Goal: Complete application form

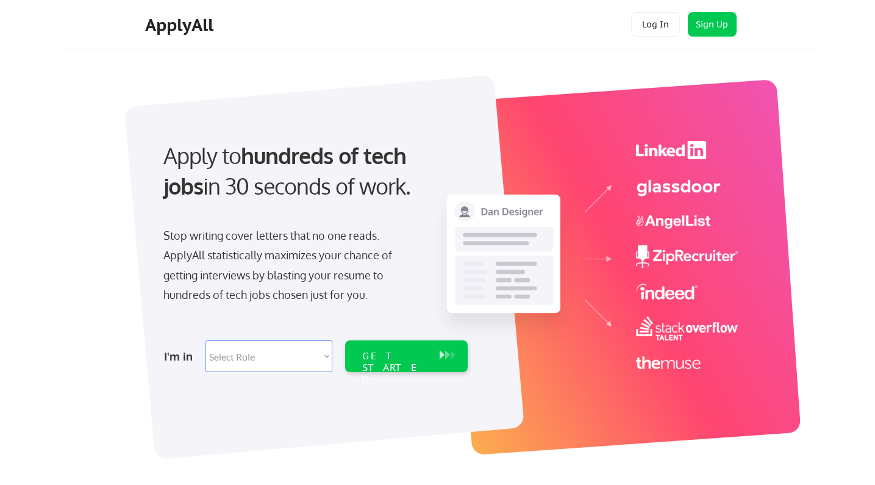
click at [324, 359] on select "Select Role Software Engineering Product Management Customer Success Sales UI/U…" at bounding box center [268, 356] width 127 height 32
select select ""data_science___analytics""
click at [385, 366] on div "GET STARTED" at bounding box center [394, 356] width 77 height 32
click at [444, 354] on button at bounding box center [447, 354] width 12 height 13
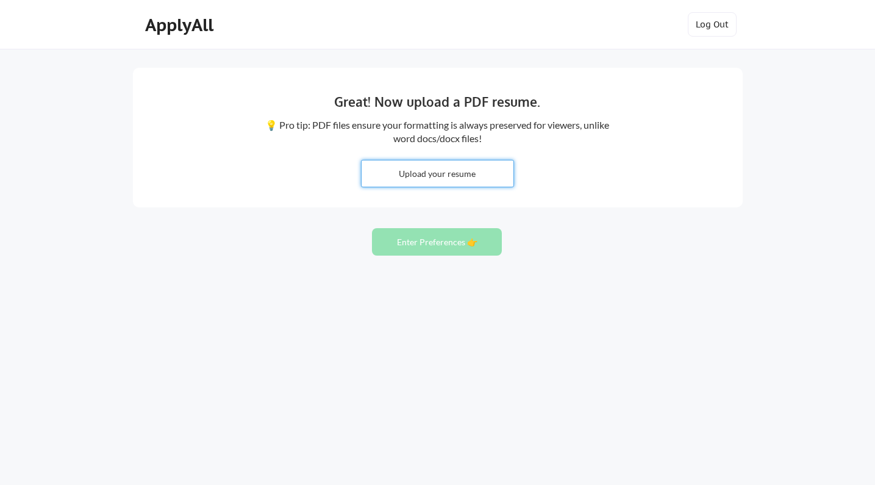
click at [464, 180] on input "file" at bounding box center [438, 173] width 152 height 26
type input "C:\fakepath\SainyamAgarwal_Resume.pdf"
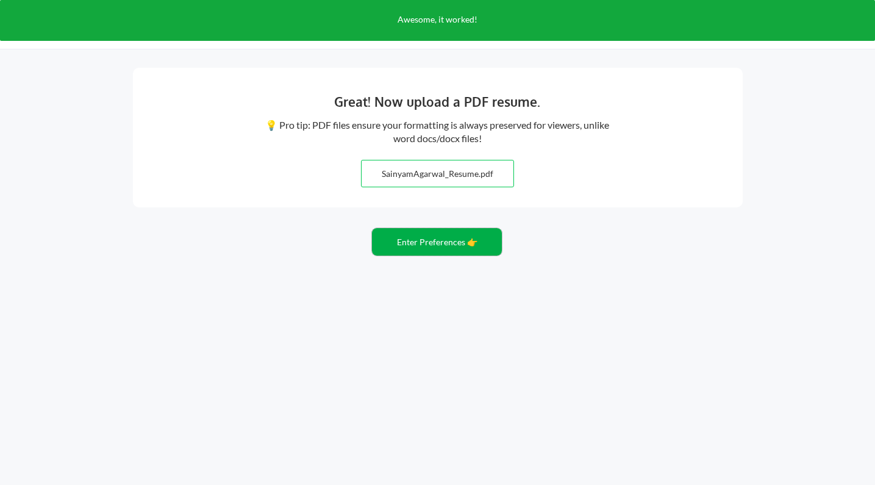
click at [451, 248] on button "Enter Preferences 👉" at bounding box center [437, 241] width 130 height 27
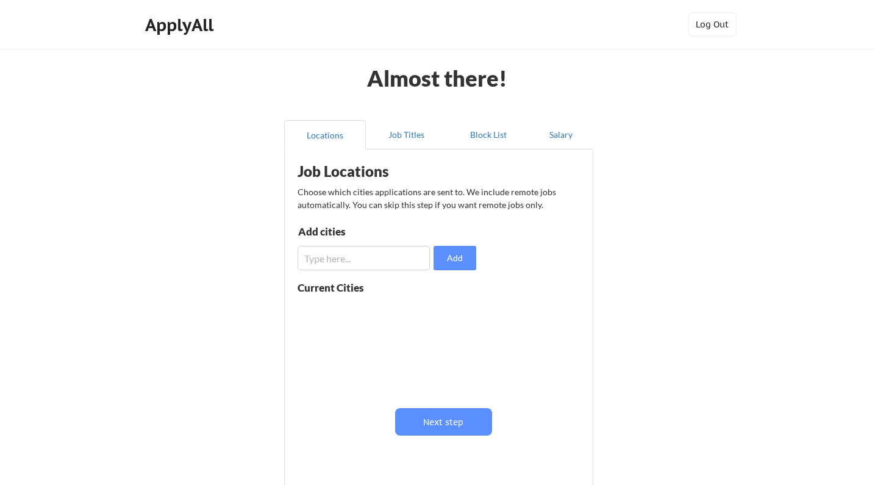
click at [387, 262] on input "input" at bounding box center [364, 258] width 132 height 24
type input "delhi ncr"
click at [464, 262] on button "Add" at bounding box center [454, 258] width 43 height 24
click at [380, 264] on input "input" at bounding box center [364, 258] width 132 height 24
type input "hyderabad"
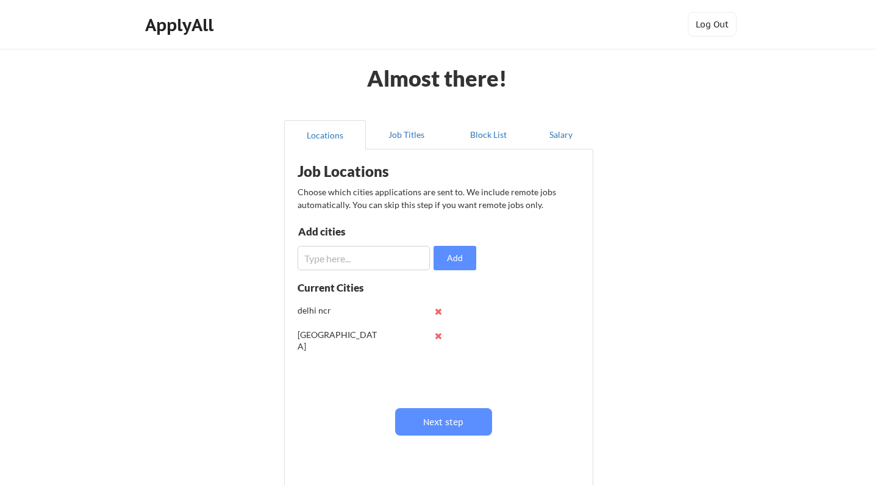
click at [346, 265] on input "input" at bounding box center [364, 258] width 132 height 24
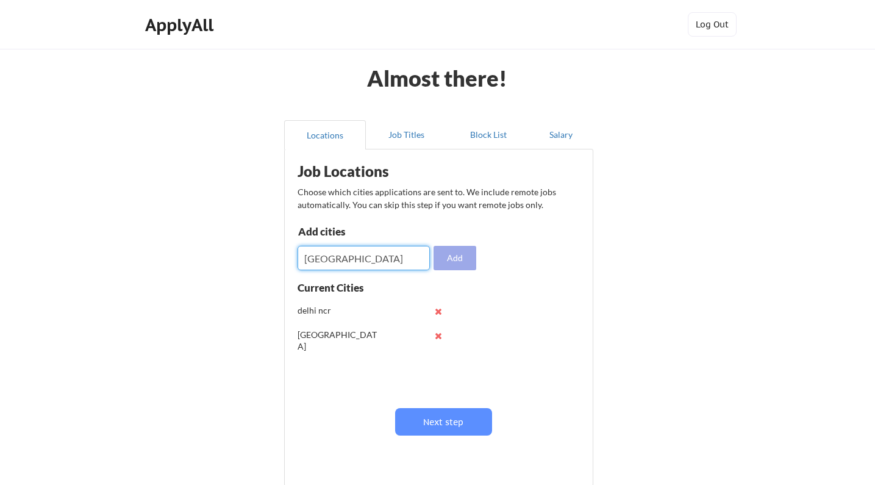
type input "bangalore"
click at [451, 262] on button "Add" at bounding box center [454, 258] width 43 height 24
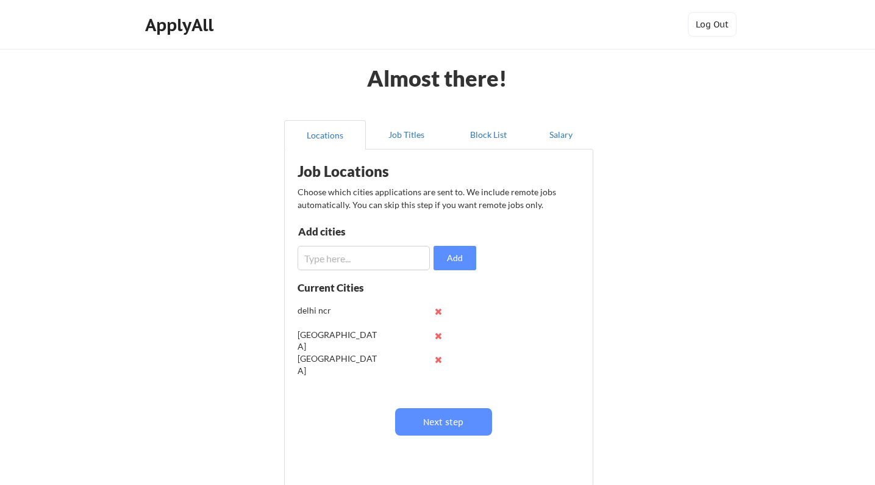
click at [441, 436] on div "Job Locations Choose which cities applications are sent to. We include remote j…" at bounding box center [441, 312] width 301 height 315
click at [441, 420] on button "Next step" at bounding box center [443, 421] width 97 height 27
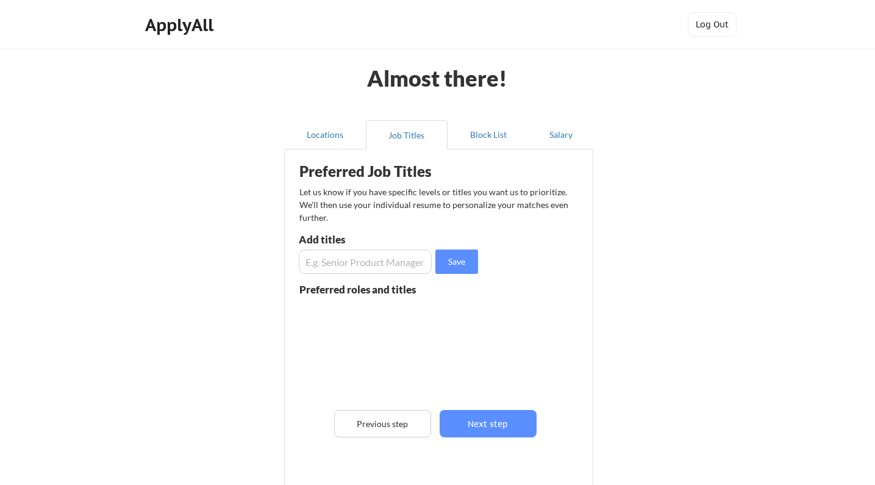
click at [373, 267] on input "input" at bounding box center [365, 261] width 133 height 24
type input "T"
type input "Business Intelligence Engineer"
click at [462, 260] on button "Save" at bounding box center [456, 261] width 43 height 24
click at [372, 275] on div "Preferred Job Titles Let us know if you have specific levels or titles you want…" at bounding box center [441, 325] width 301 height 340
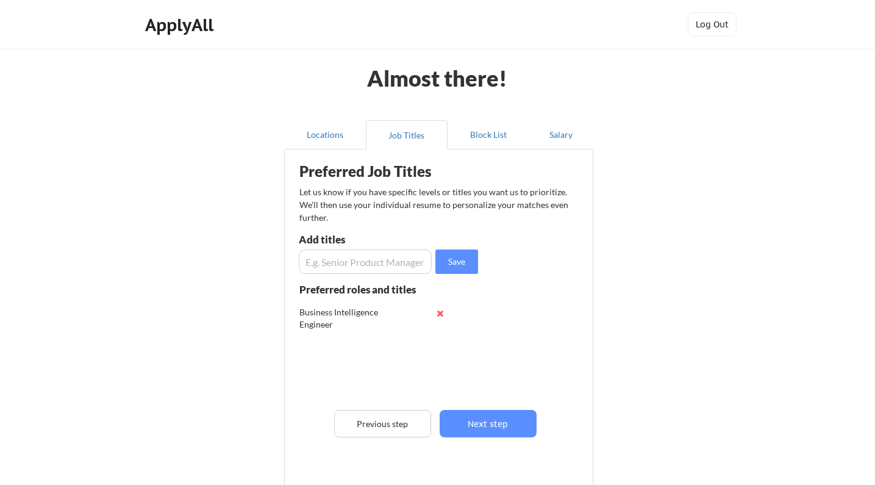
click at [375, 265] on input "input" at bounding box center [365, 261] width 133 height 24
type input "Data Engineer"
click at [462, 266] on button "Save" at bounding box center [456, 261] width 43 height 24
click at [387, 266] on input "input" at bounding box center [365, 261] width 133 height 24
click at [483, 428] on button "Next step" at bounding box center [488, 423] width 97 height 27
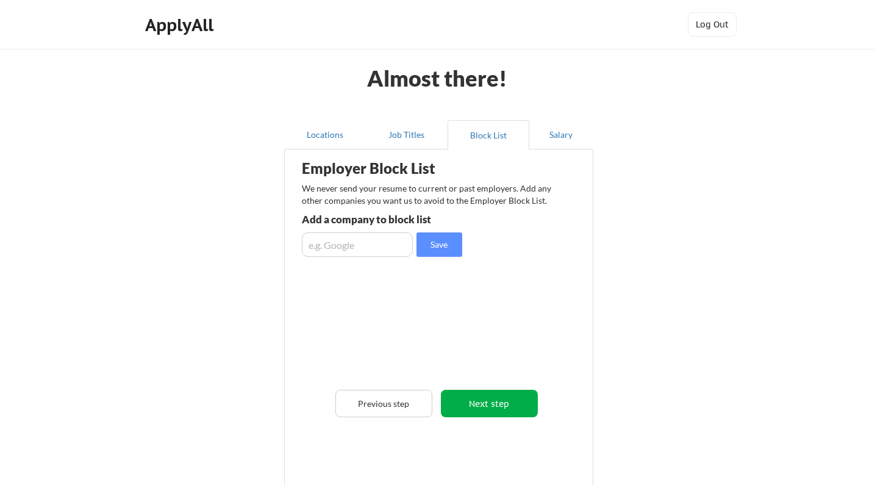
click at [492, 407] on button "Next step" at bounding box center [489, 403] width 97 height 27
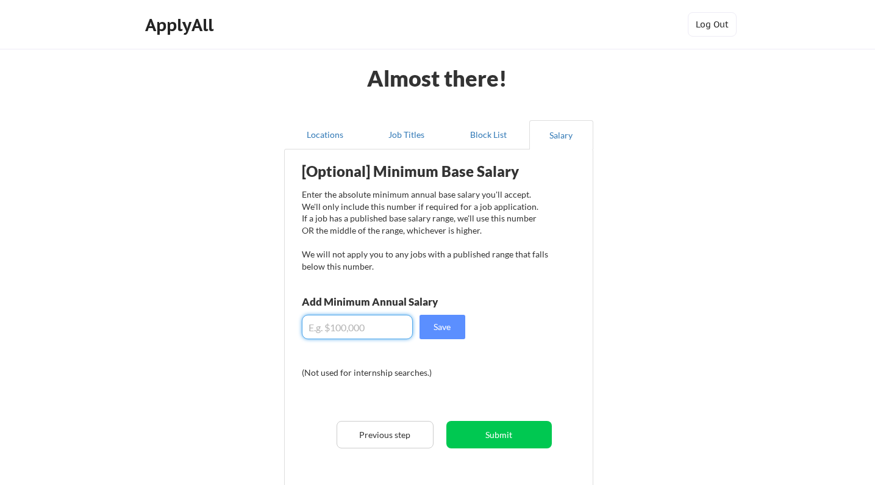
click at [369, 328] on input "input" at bounding box center [357, 327] width 111 height 24
click at [358, 330] on input "input" at bounding box center [357, 327] width 111 height 24
type input "$26,000"
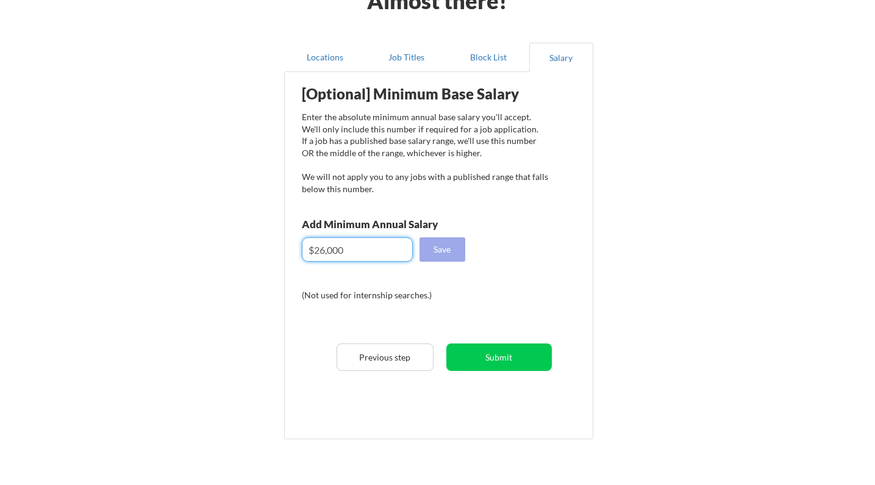
click at [432, 252] on button "Save" at bounding box center [442, 249] width 46 height 24
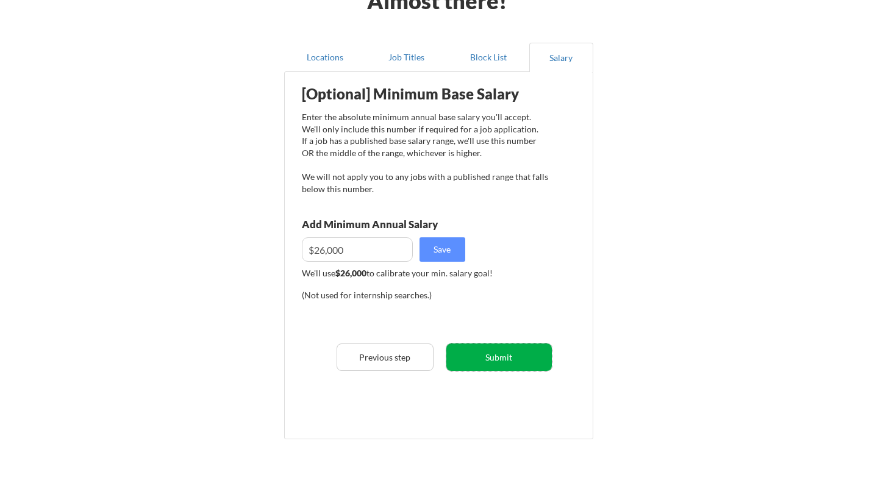
click at [503, 357] on button "Submit" at bounding box center [498, 356] width 105 height 27
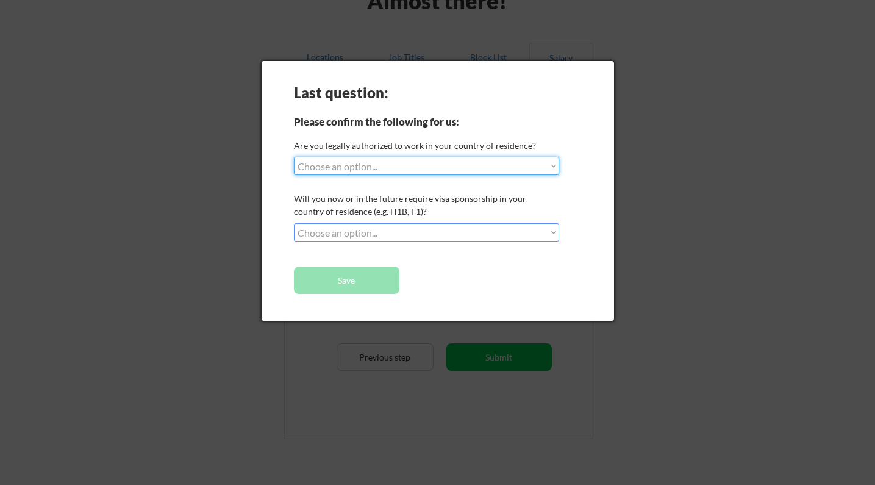
click at [455, 163] on select "Choose an option... Yes, I am a US Citizen Yes, I am a Canadian Citizen Yes, I …" at bounding box center [426, 166] width 265 height 18
click at [740, 92] on div at bounding box center [437, 242] width 875 height 485
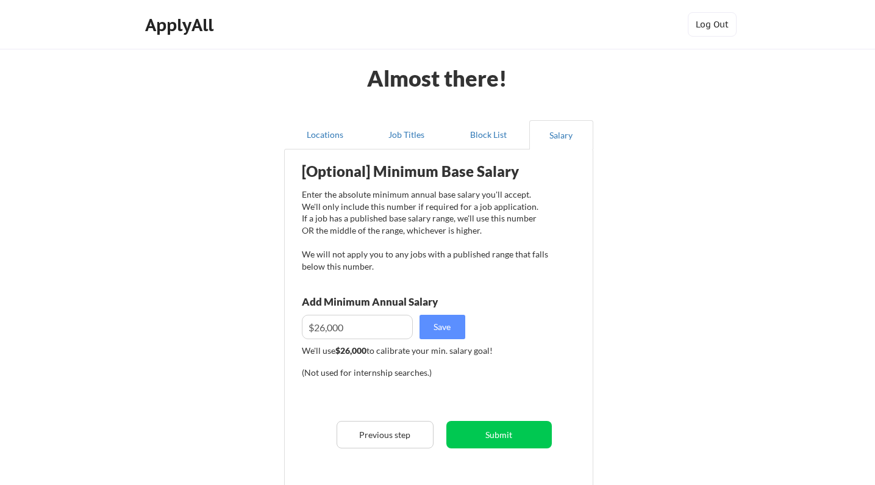
scroll to position [0, 0]
click at [466, 423] on button "Submit" at bounding box center [498, 434] width 105 height 27
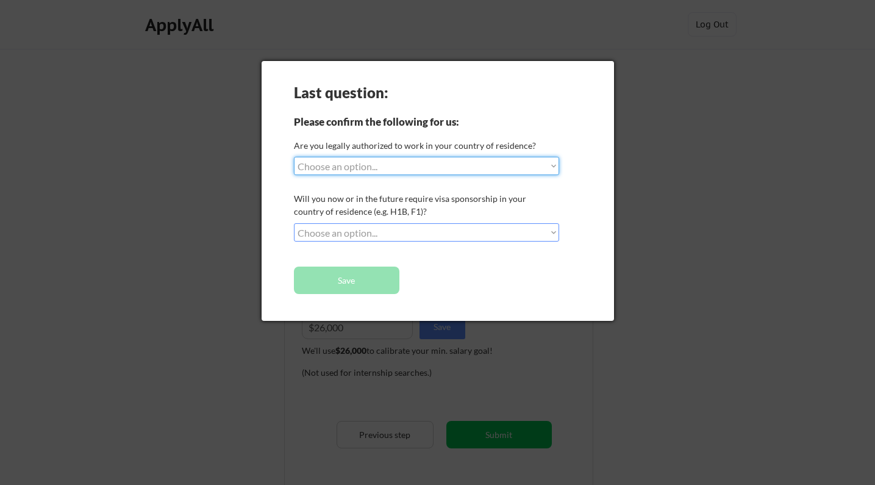
click at [716, 122] on div at bounding box center [437, 242] width 875 height 485
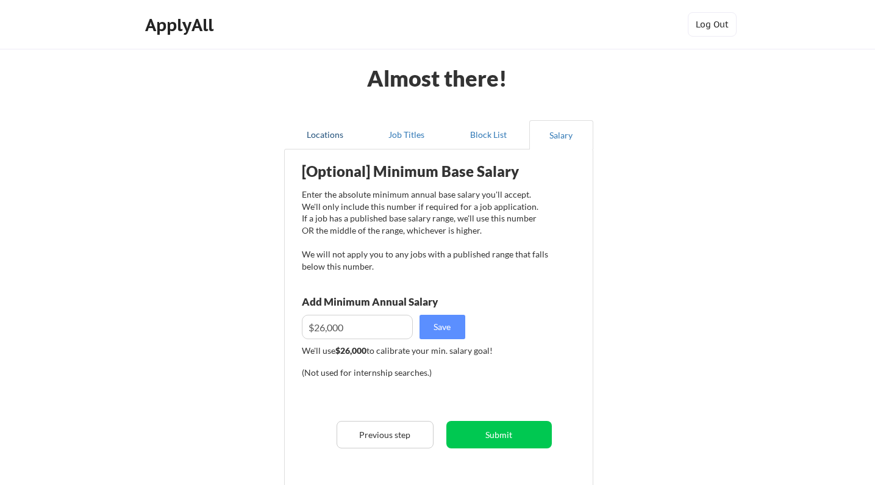
click at [312, 125] on button "Locations" at bounding box center [325, 134] width 82 height 29
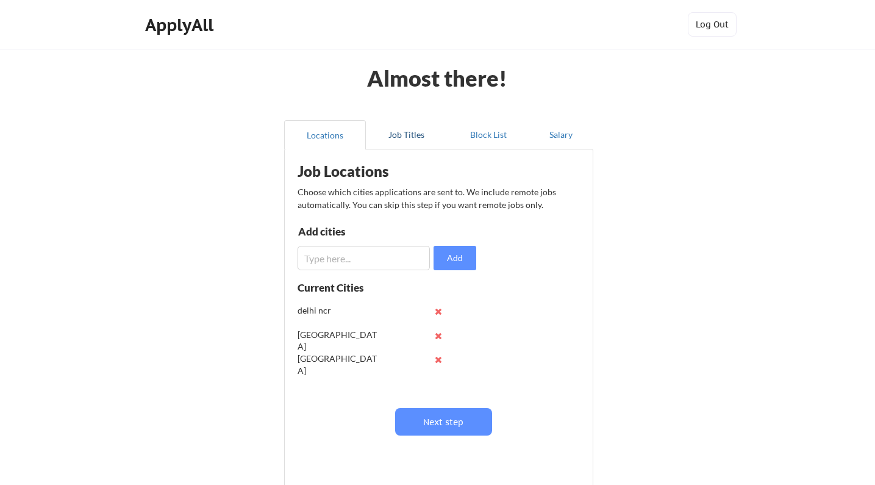
click at [397, 132] on button "Job Titles" at bounding box center [407, 134] width 82 height 29
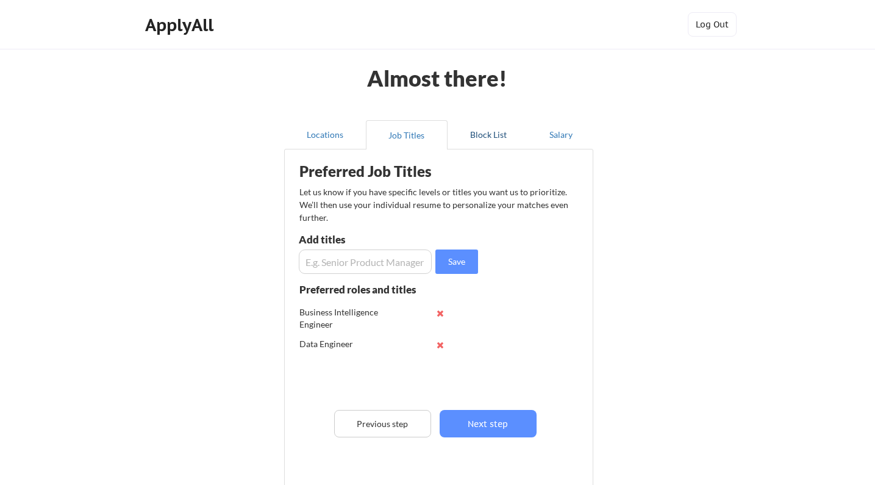
click at [466, 135] on button "Block List" at bounding box center [489, 134] width 82 height 29
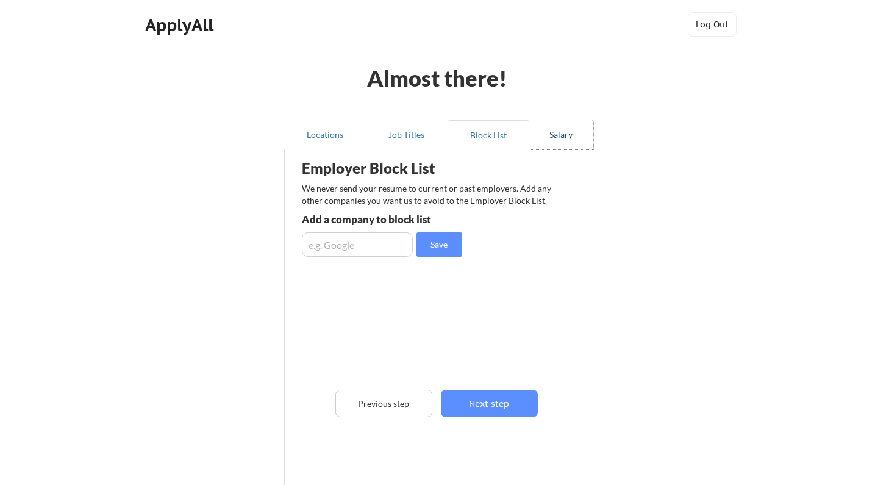
click at [555, 130] on button "Salary" at bounding box center [561, 134] width 64 height 29
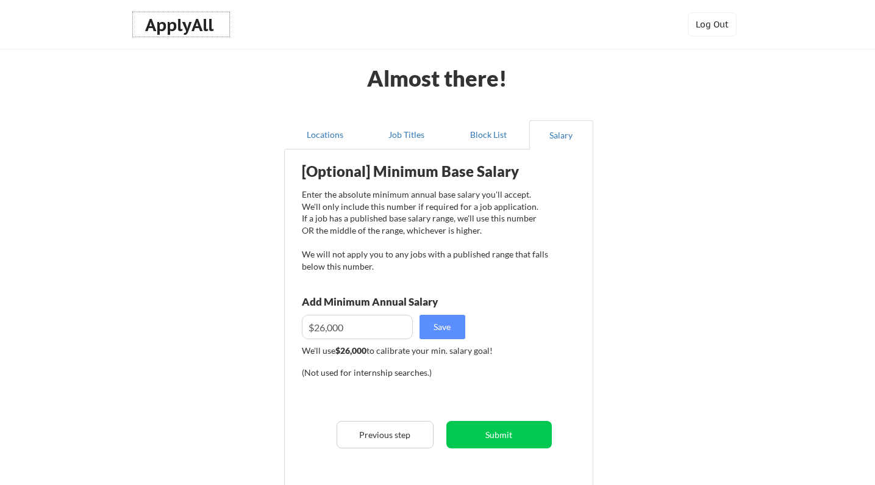
click at [181, 26] on div "ApplyAll" at bounding box center [181, 25] width 72 height 21
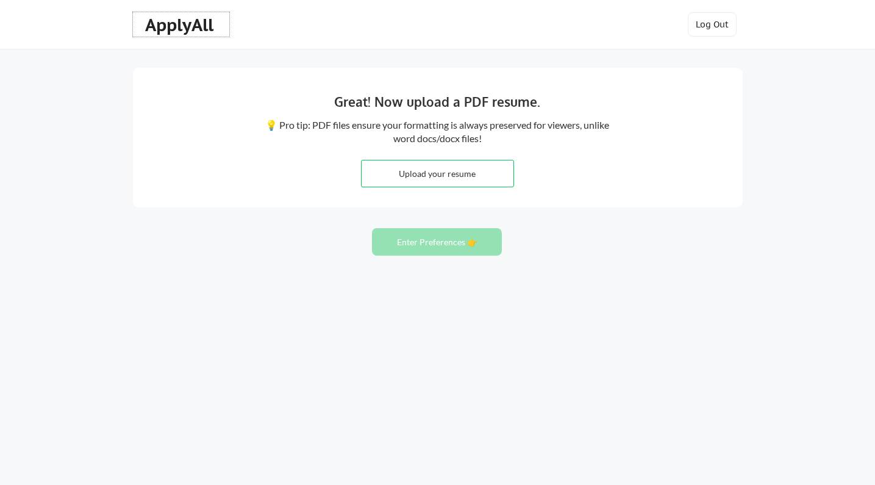
click at [186, 23] on div "ApplyAll" at bounding box center [181, 25] width 72 height 21
click at [718, 19] on button "Log Out" at bounding box center [712, 24] width 49 height 24
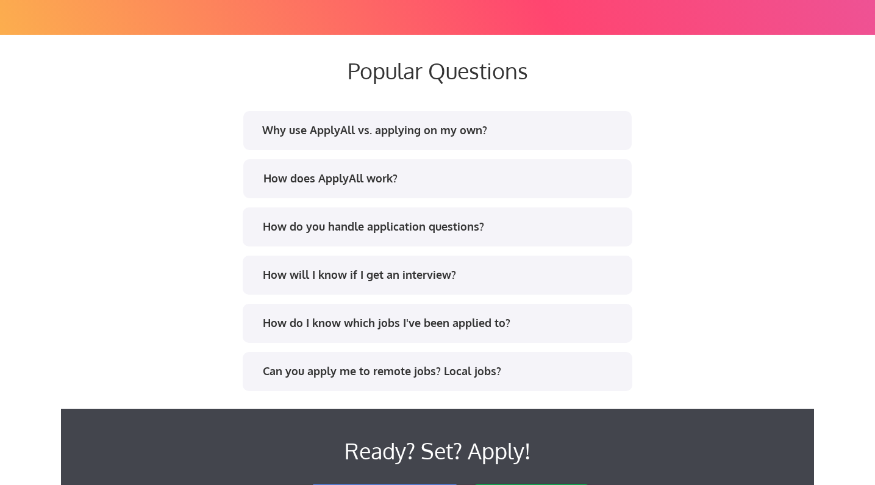
scroll to position [2291, 0]
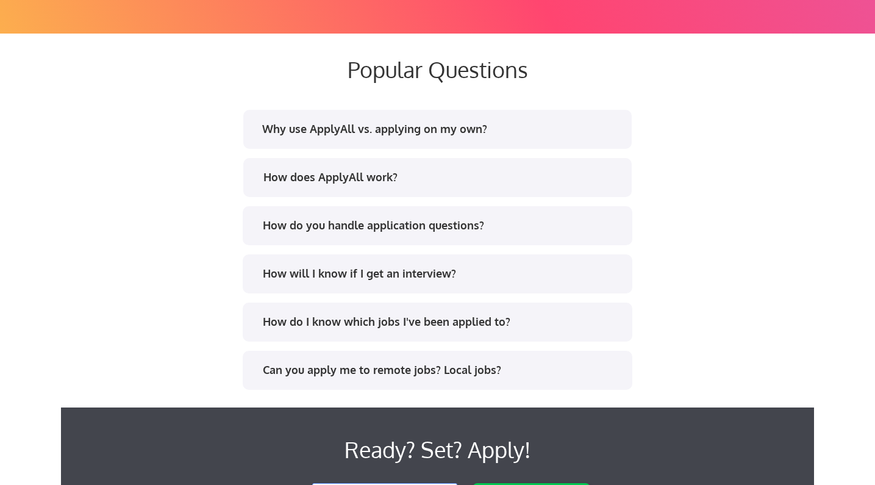
click at [312, 174] on div "How does ApplyAll work?" at bounding box center [442, 176] width 358 height 15
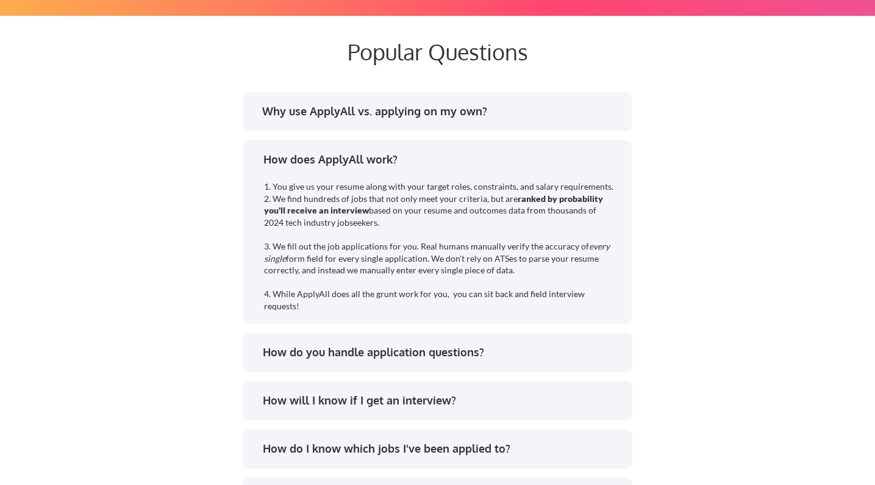
scroll to position [2311, 0]
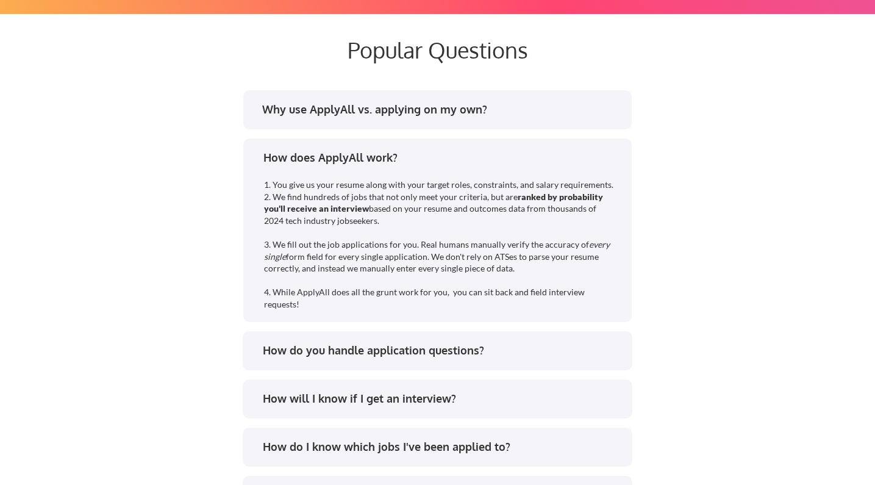
click at [298, 115] on div "Why use ApplyAll vs. applying on my own?" at bounding box center [441, 109] width 358 height 15
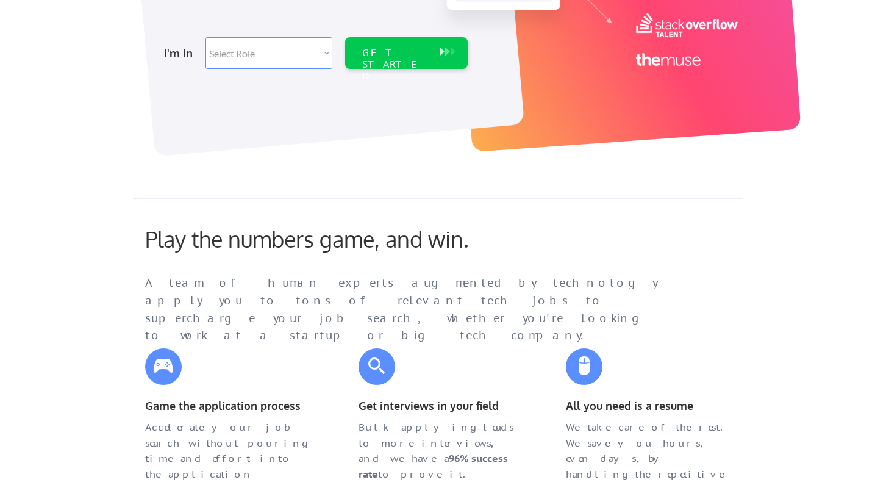
scroll to position [283, 0]
